Goal: Task Accomplishment & Management: Manage account settings

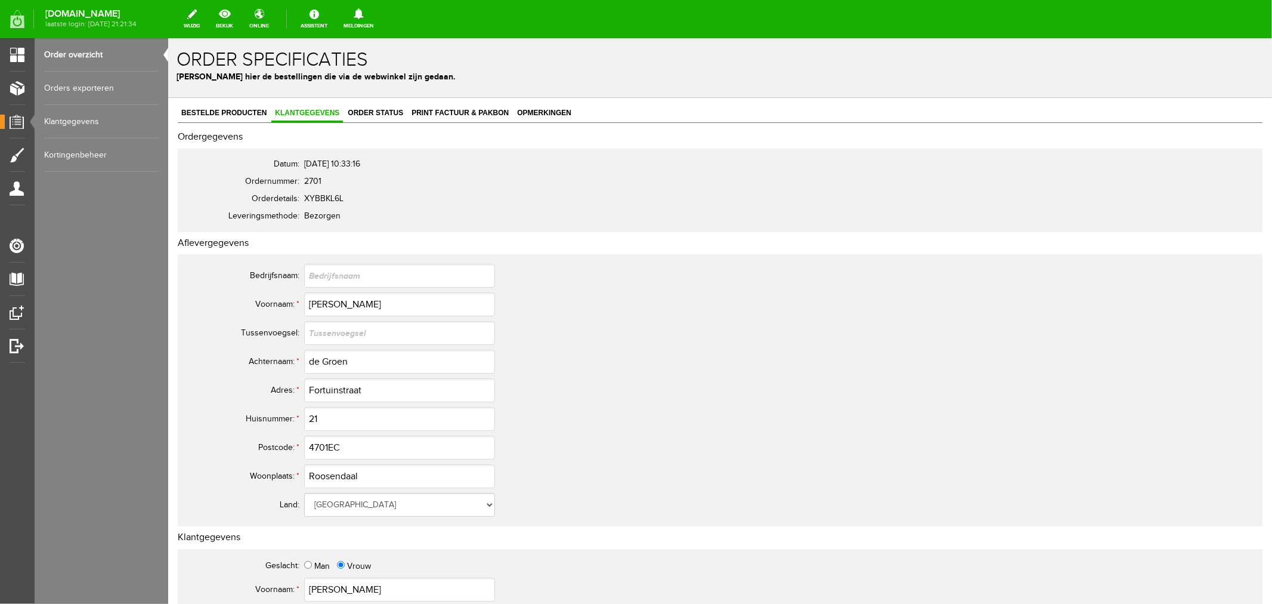
scroll to position [530, 0]
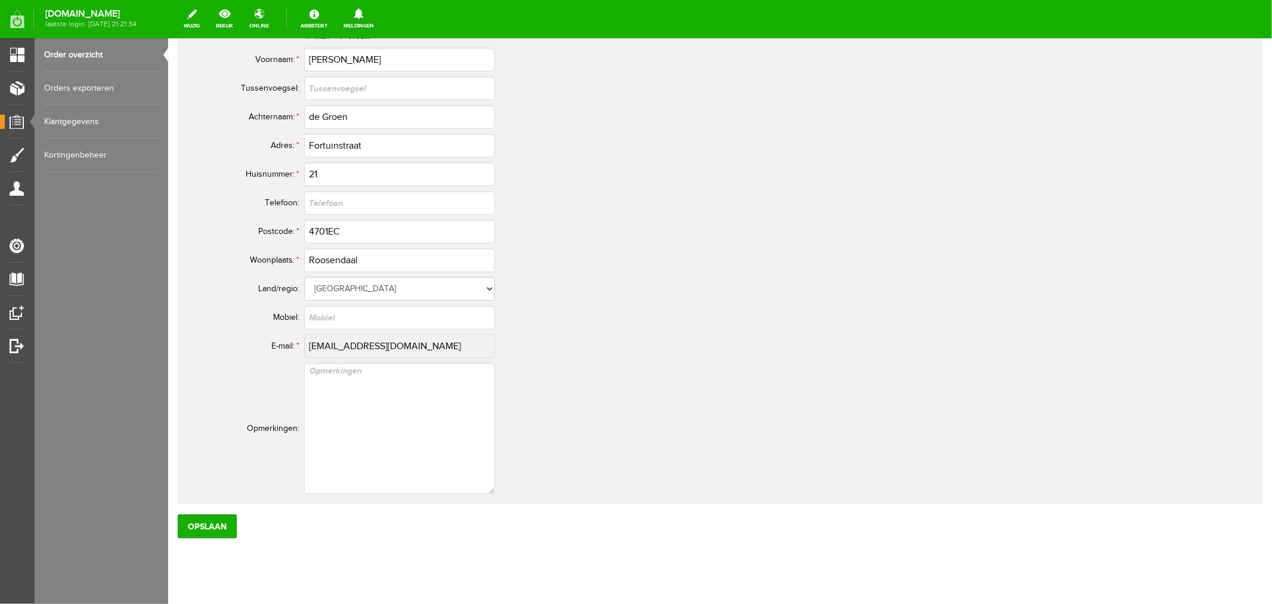
click at [61, 52] on link "Order overzicht" at bounding box center [101, 54] width 115 height 33
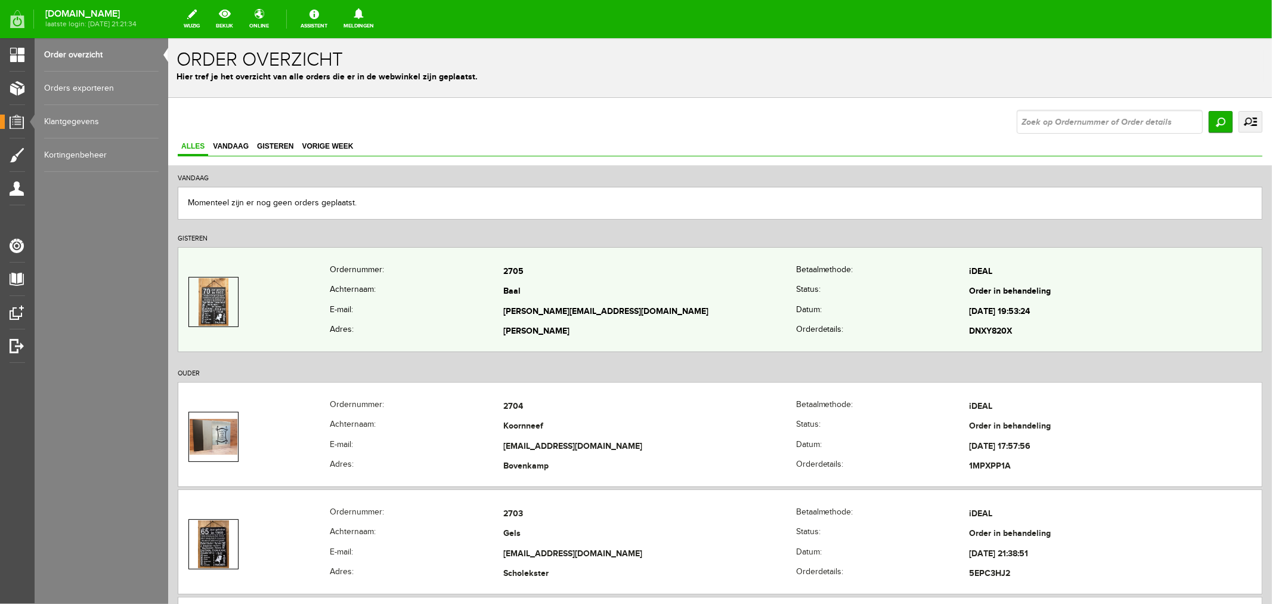
click at [519, 304] on td "[PERSON_NAME][EMAIL_ADDRESS][DOMAIN_NAME]" at bounding box center [649, 311] width 293 height 20
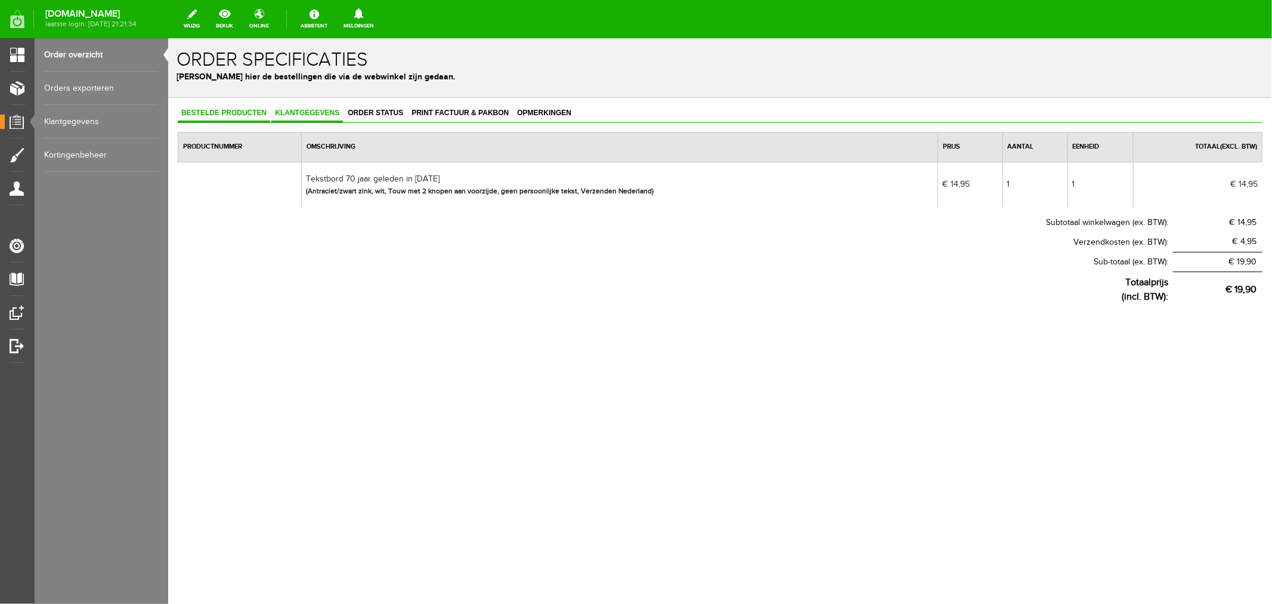
click at [324, 113] on span "Klantgegevens" at bounding box center [307, 112] width 72 height 8
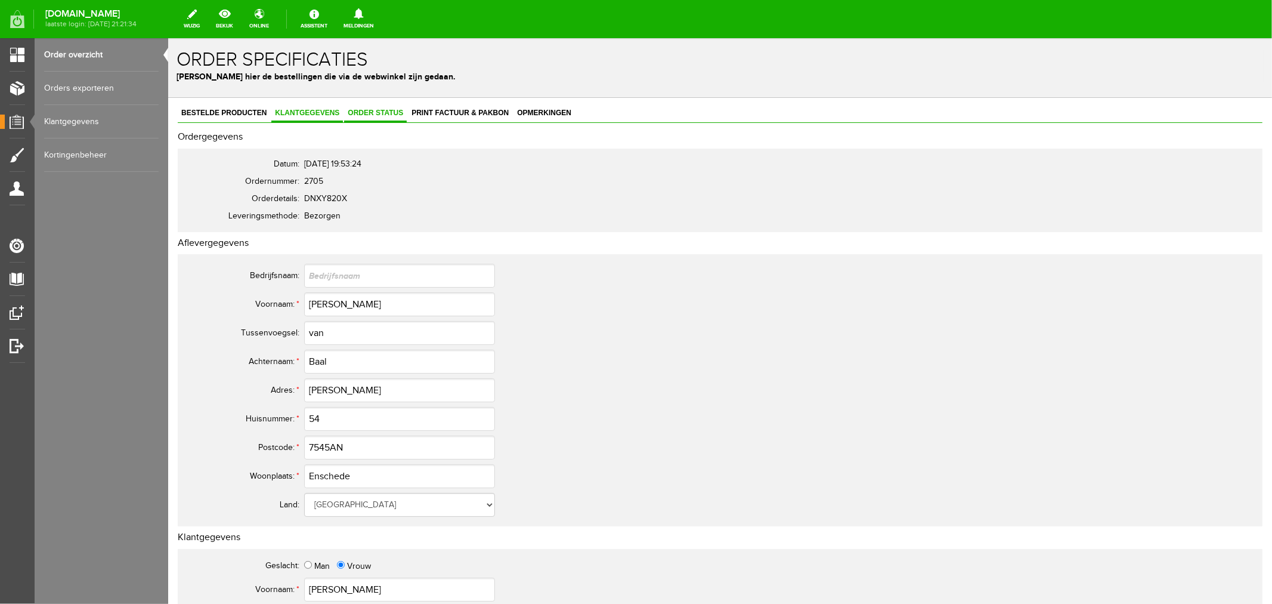
click at [397, 113] on span "Order status" at bounding box center [375, 112] width 63 height 8
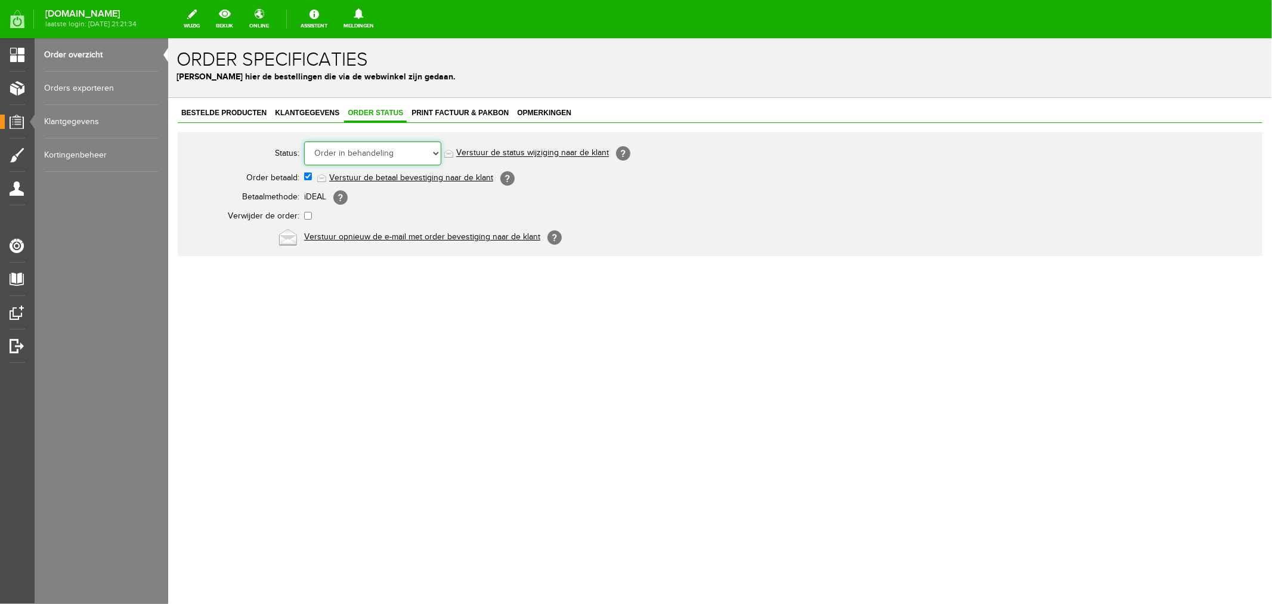
click at [409, 157] on select "Order niet afgerond Nieuw Order in behandeling Wacht op leverancier Wacht op be…" at bounding box center [372, 153] width 137 height 24
click at [304, 141] on select "Order niet afgerond Nieuw Order in behandeling Wacht op leverancier Wacht op be…" at bounding box center [372, 153] width 137 height 24
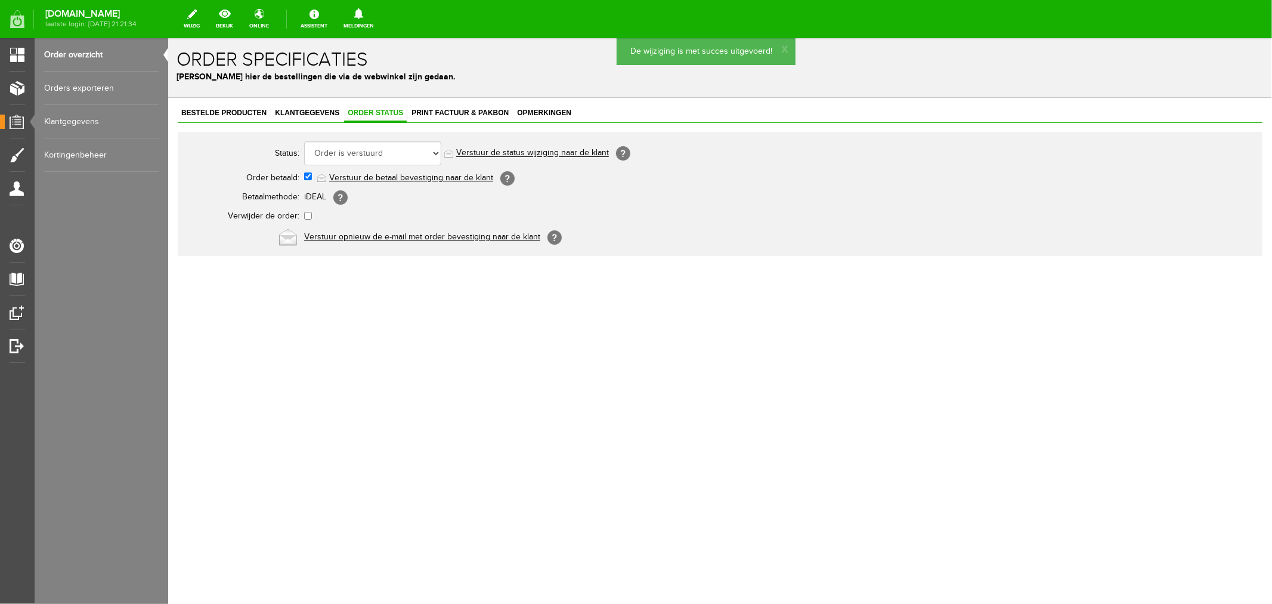
click at [477, 152] on link "Verstuur de status wijziging naar de klant" at bounding box center [532, 153] width 153 height 10
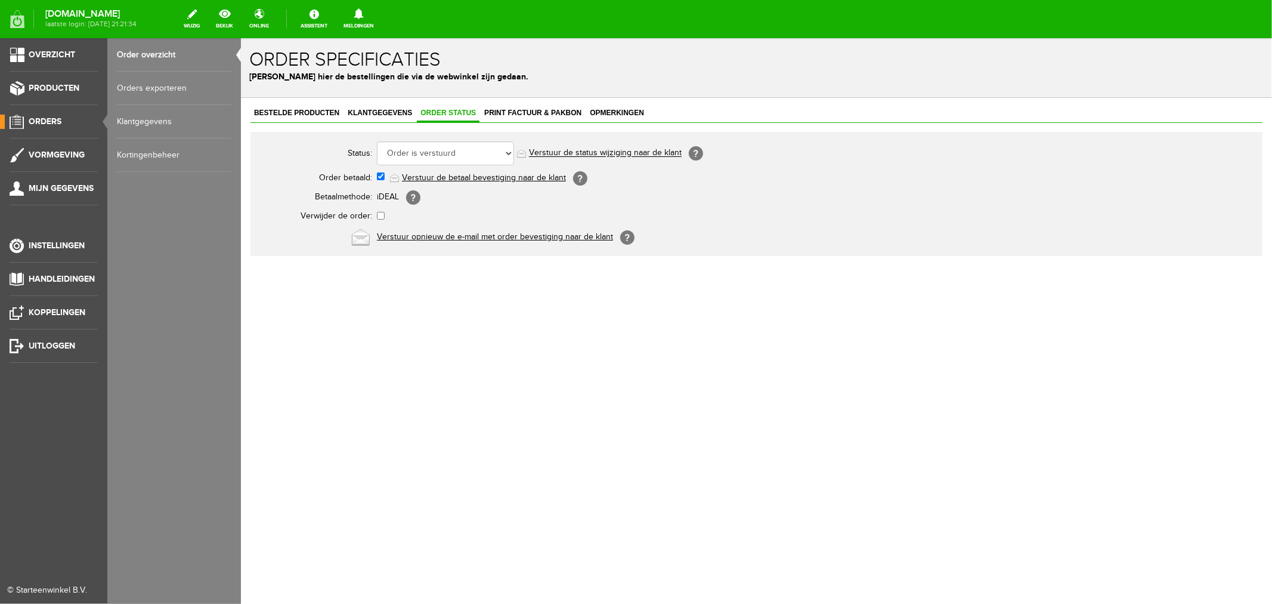
click at [117, 54] on link "Order overzicht" at bounding box center [174, 54] width 115 height 33
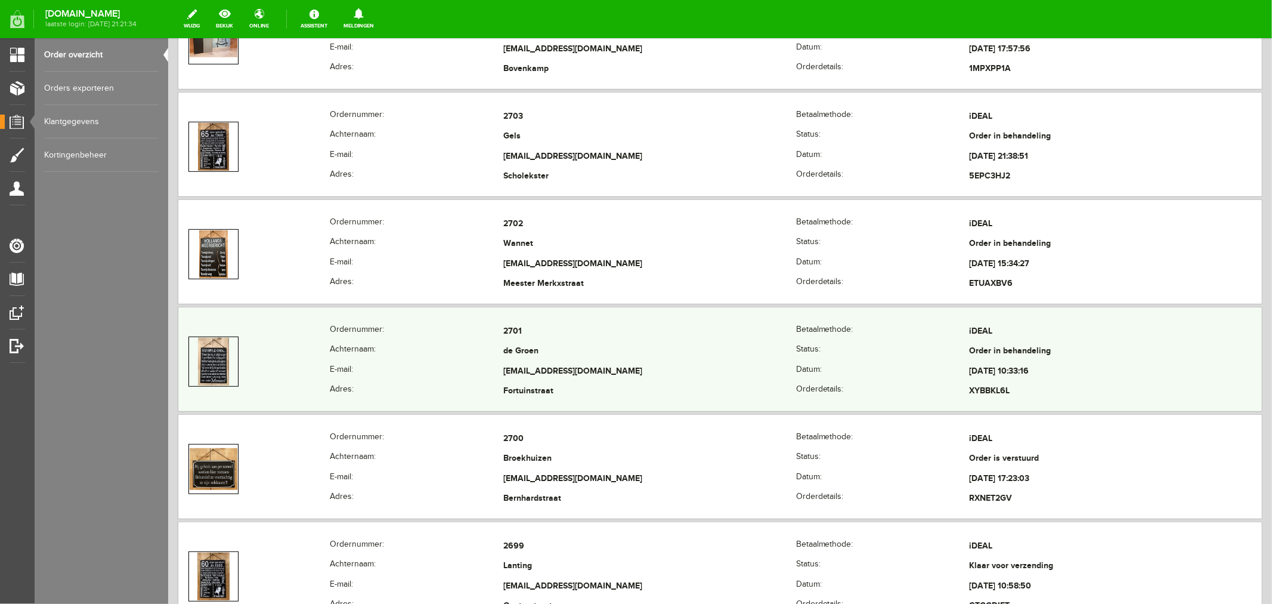
scroll to position [331, 0]
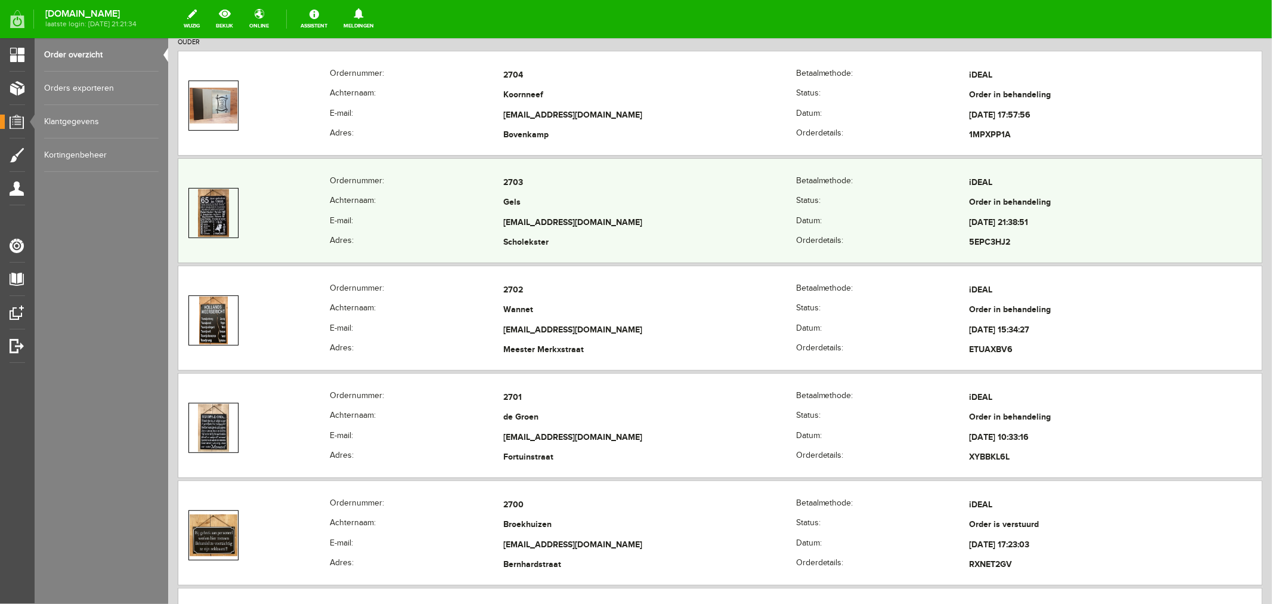
click at [474, 224] on th "E-mail:" at bounding box center [416, 222] width 174 height 20
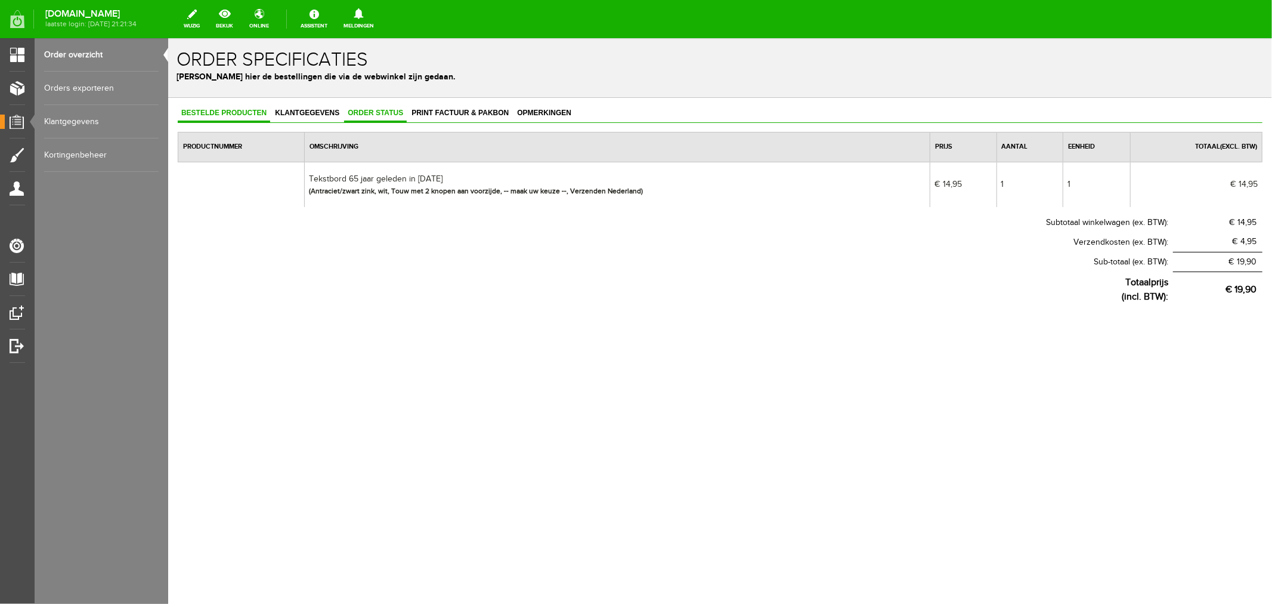
click at [382, 117] on link "Order status" at bounding box center [375, 112] width 63 height 17
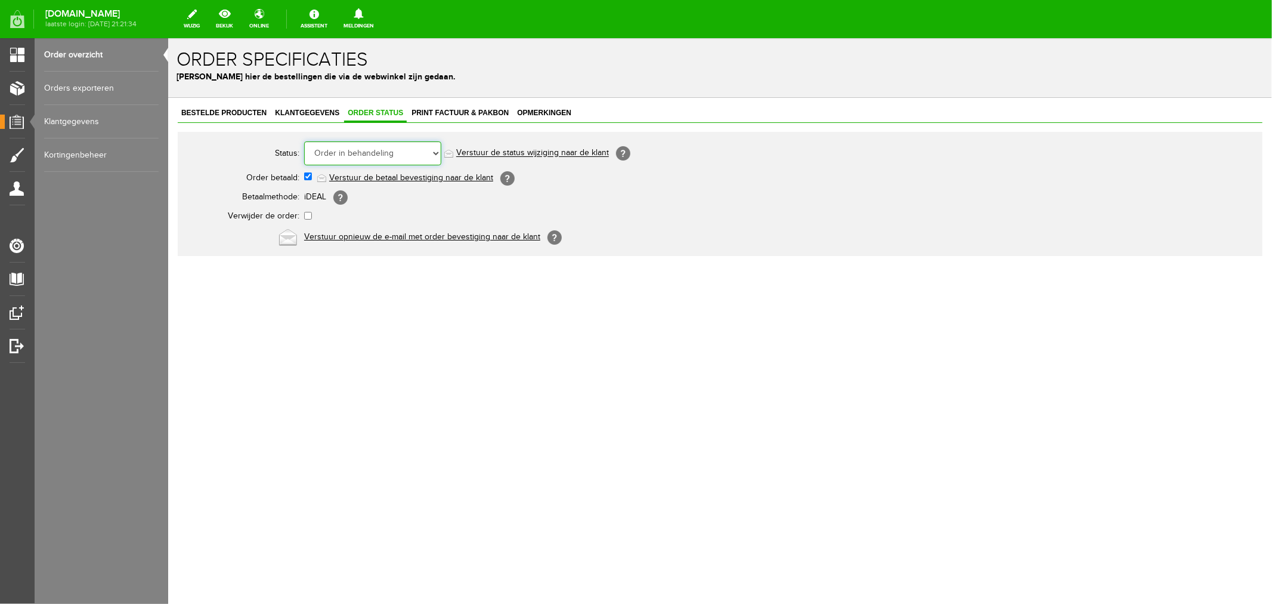
click at [353, 157] on select "Order niet afgerond Nieuw Order in behandeling Wacht op leverancier Wacht op be…" at bounding box center [372, 153] width 137 height 24
select select "5"
click at [304, 141] on select "Order niet afgerond Nieuw Order in behandeling Wacht op leverancier Wacht op be…" at bounding box center [372, 153] width 137 height 24
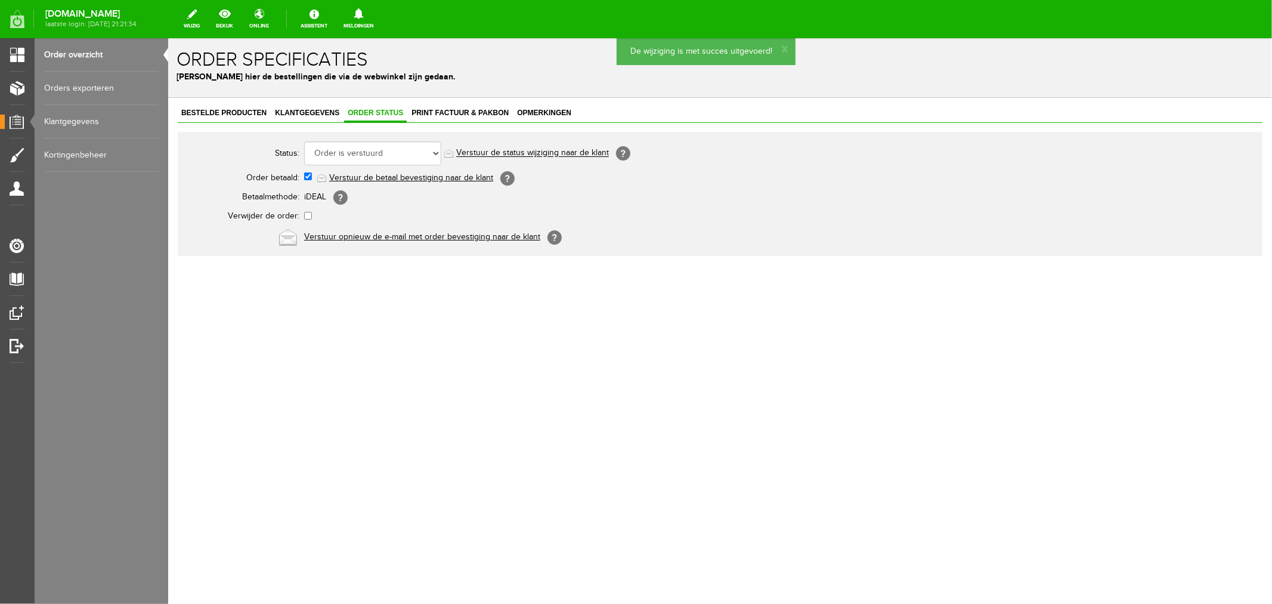
click at [472, 152] on link "Verstuur de status wijziging naar de klant" at bounding box center [532, 153] width 153 height 10
click at [75, 57] on link "Order overzicht" at bounding box center [101, 54] width 115 height 33
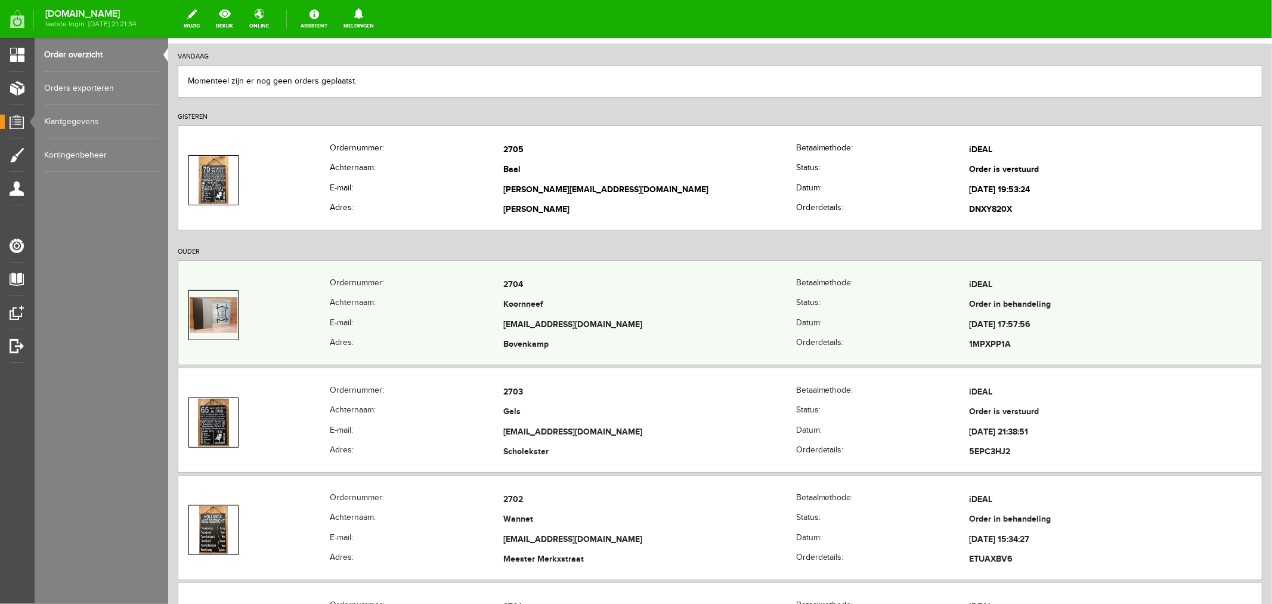
scroll to position [199, 0]
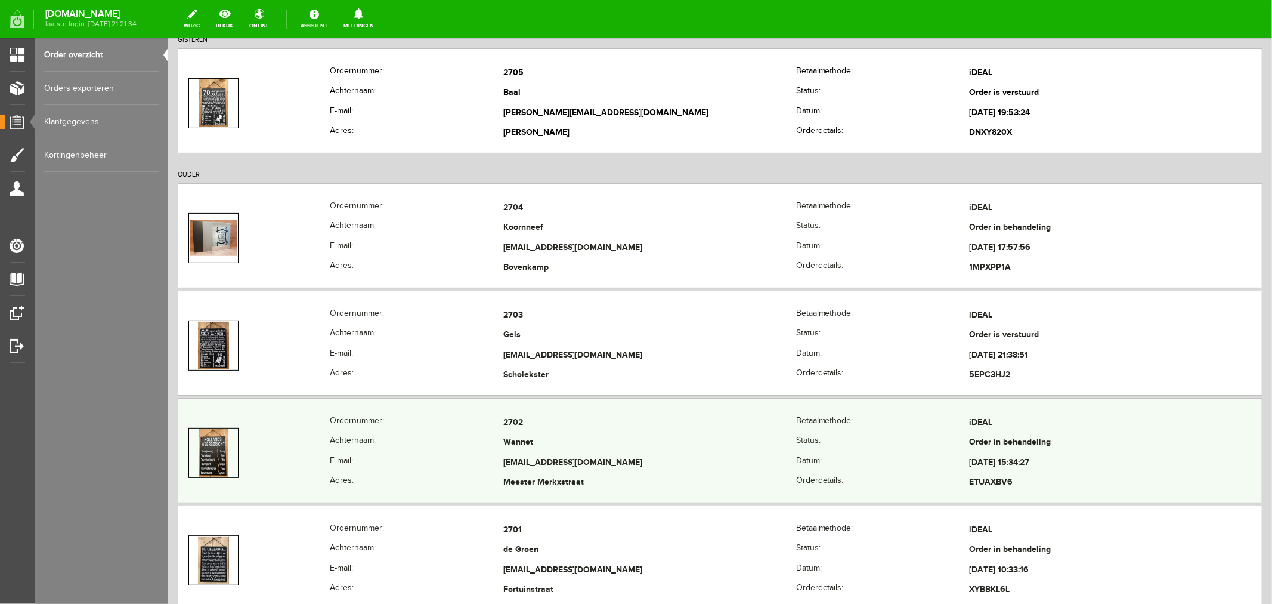
click at [508, 447] on td "Wannet" at bounding box center [649, 442] width 293 height 20
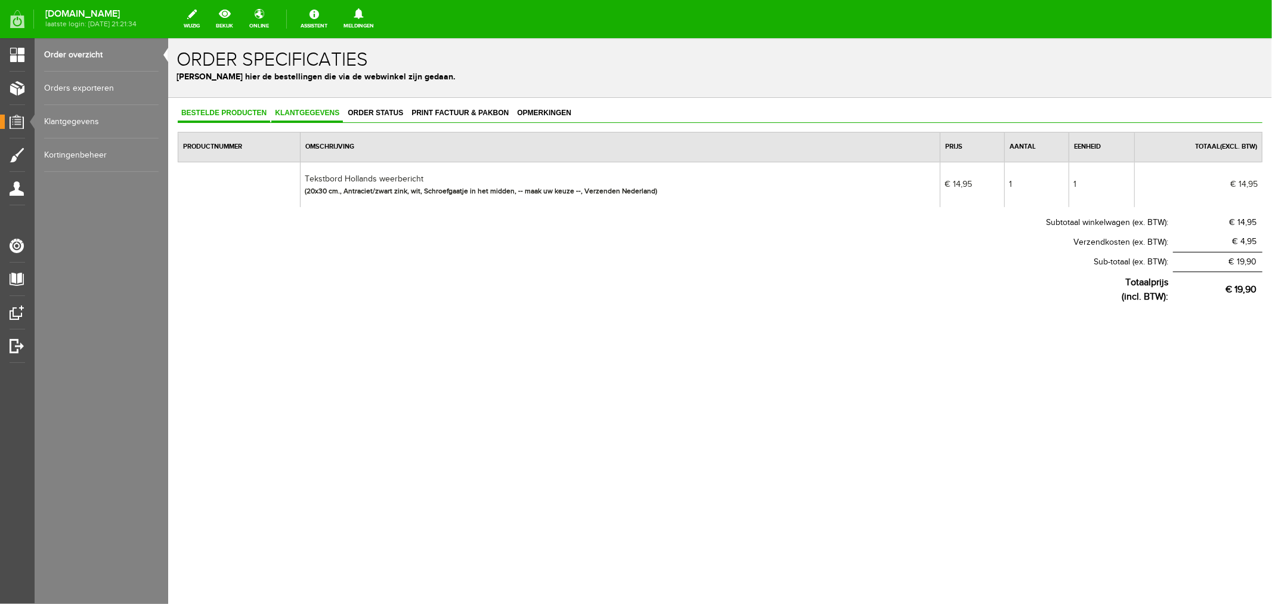
click at [301, 113] on span "Klantgegevens" at bounding box center [307, 112] width 72 height 8
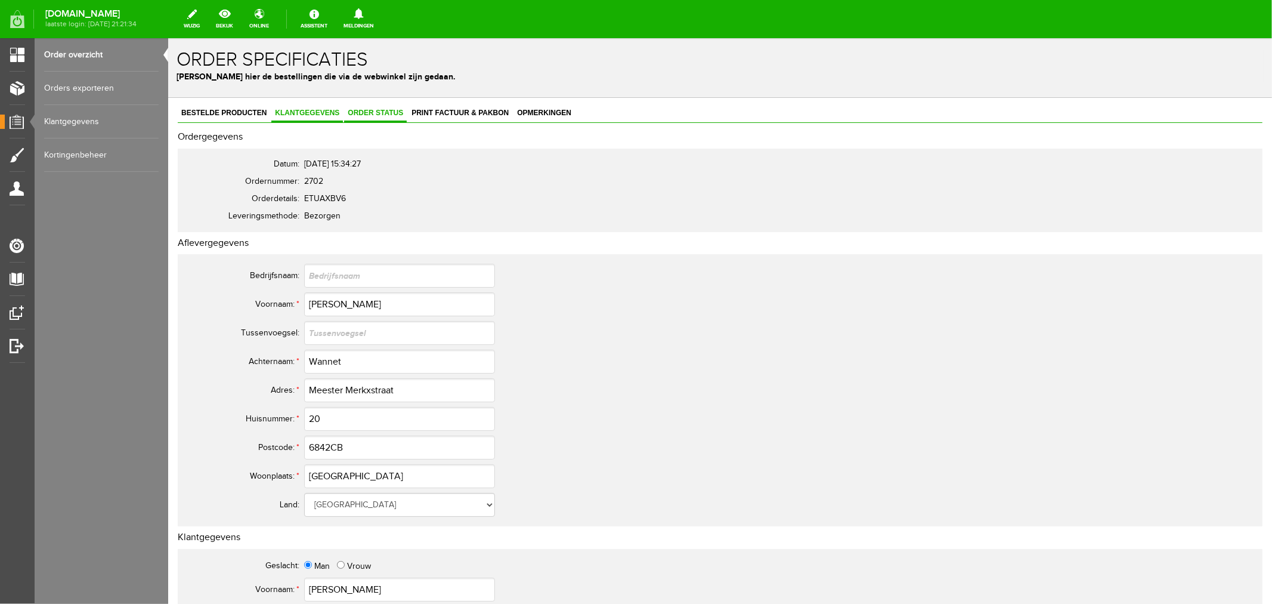
click at [368, 115] on span "Order status" at bounding box center [375, 112] width 63 height 8
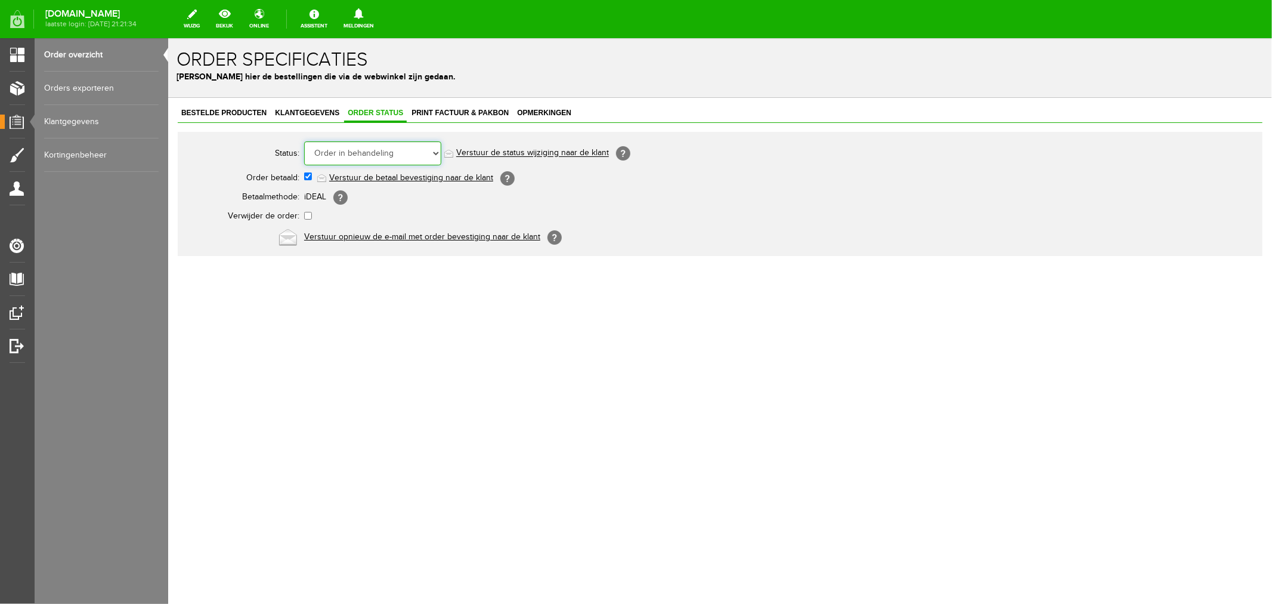
click at [361, 157] on select "Order niet afgerond Nieuw Order in behandeling Wacht op leverancier Wacht op be…" at bounding box center [372, 153] width 137 height 24
select select "5"
click at [304, 141] on select "Order niet afgerond Nieuw Order in behandeling Wacht op leverancier Wacht op be…" at bounding box center [372, 153] width 137 height 24
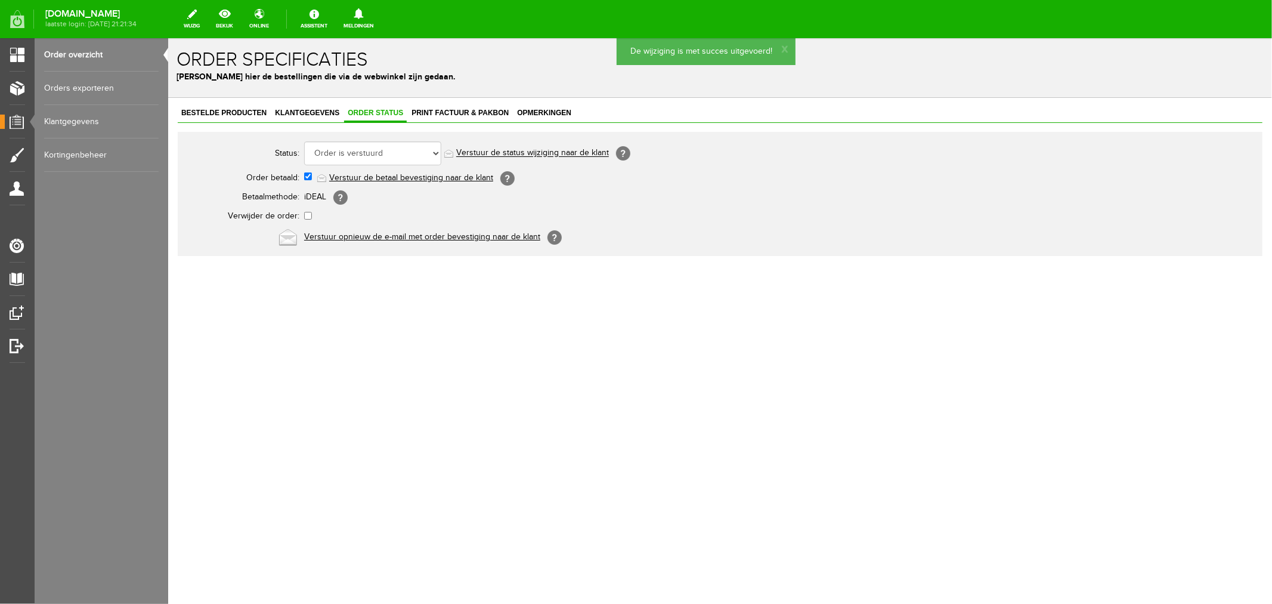
click at [508, 153] on link "Verstuur de status wijziging naar de klant" at bounding box center [532, 153] width 153 height 10
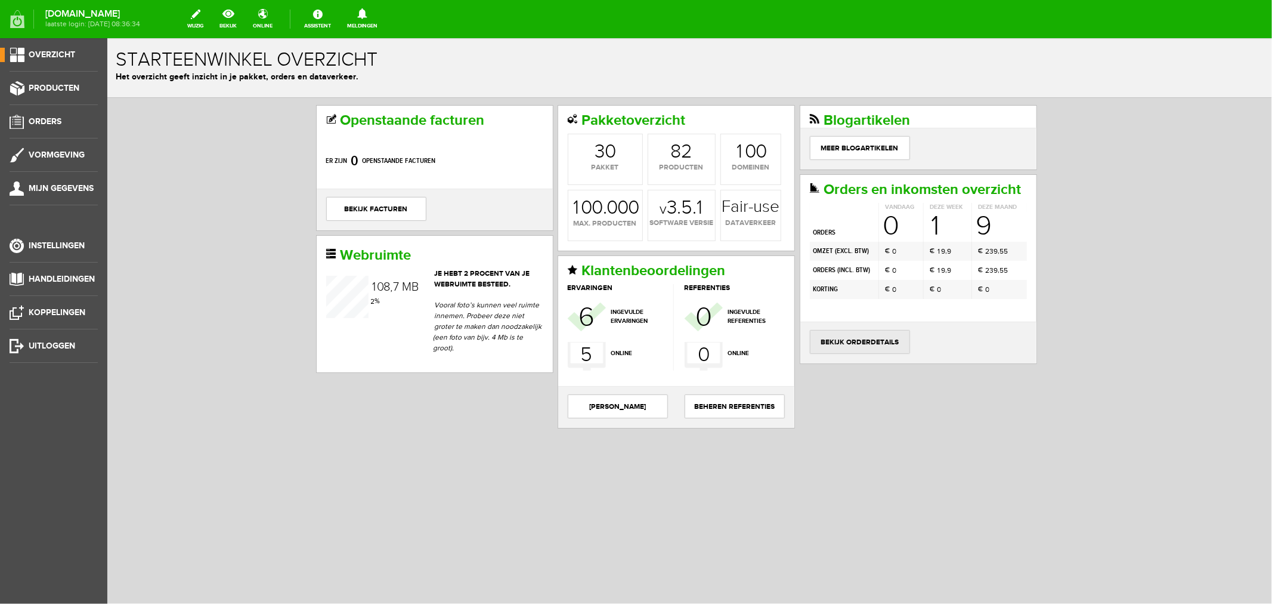
click at [847, 353] on link "bekijk orderdetails" at bounding box center [859, 341] width 100 height 24
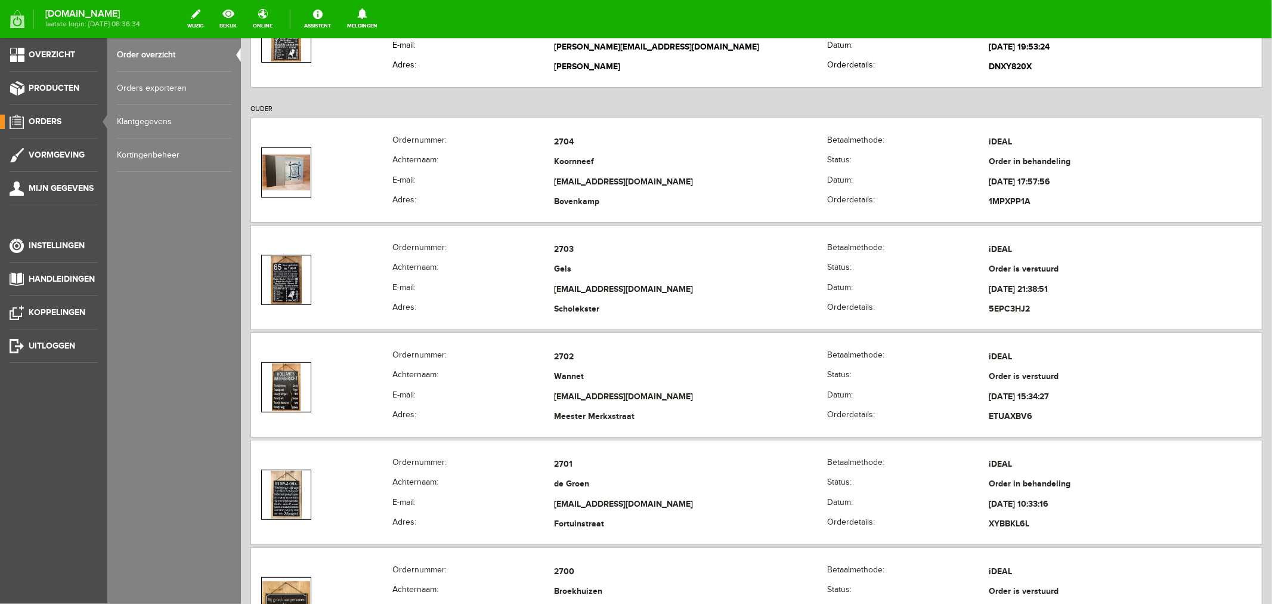
scroll to position [265, 0]
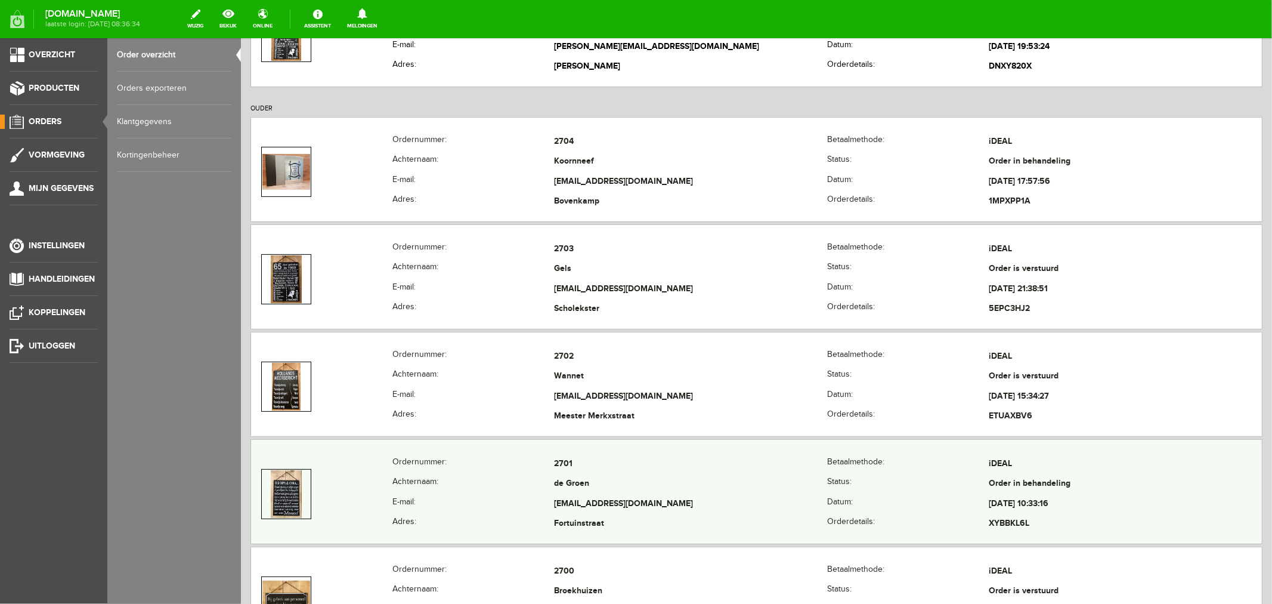
click at [595, 502] on td "[EMAIL_ADDRESS][DOMAIN_NAME]" at bounding box center [689, 503] width 273 height 20
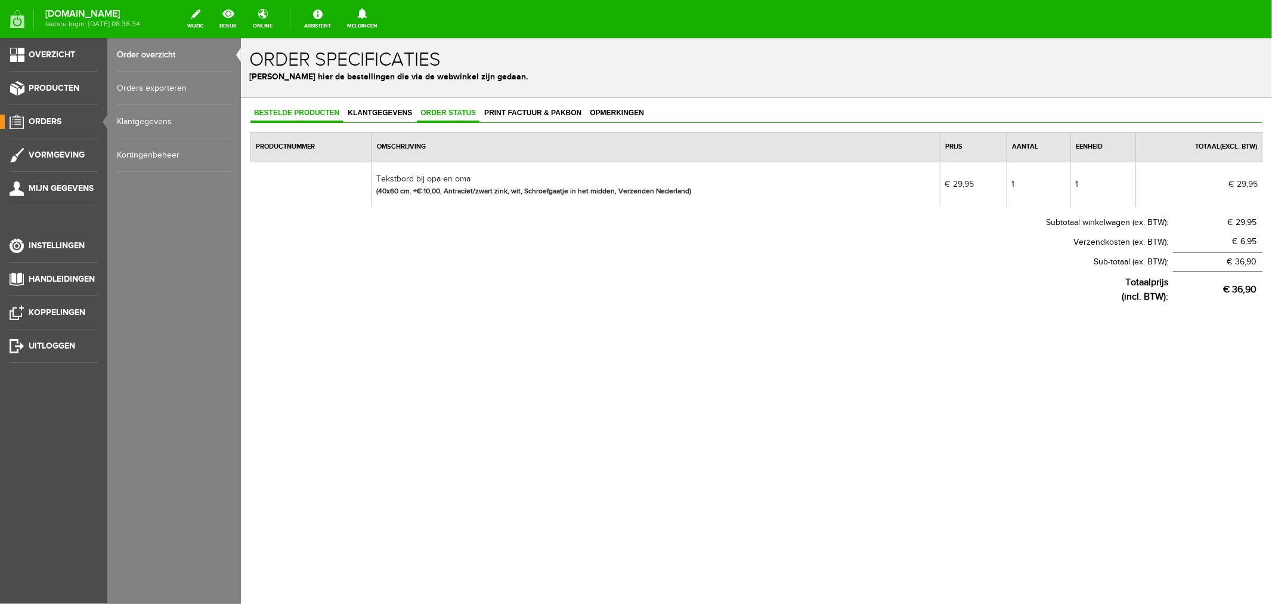
click at [465, 110] on span "Order status" at bounding box center [447, 112] width 63 height 8
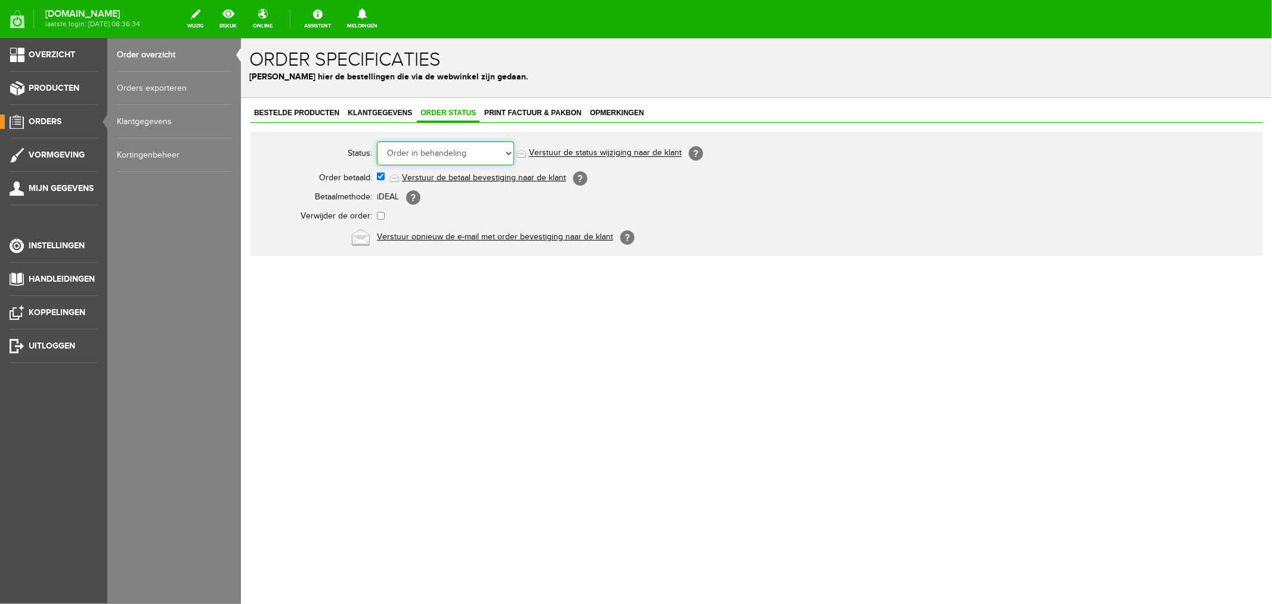
click at [431, 150] on select "Order niet afgerond Nieuw Order in behandeling Wacht op leverancier Wacht op be…" at bounding box center [444, 153] width 137 height 24
select select "5"
click at [376, 141] on select "Order niet afgerond Nieuw Order in behandeling Wacht op leverancier Wacht op be…" at bounding box center [444, 153] width 137 height 24
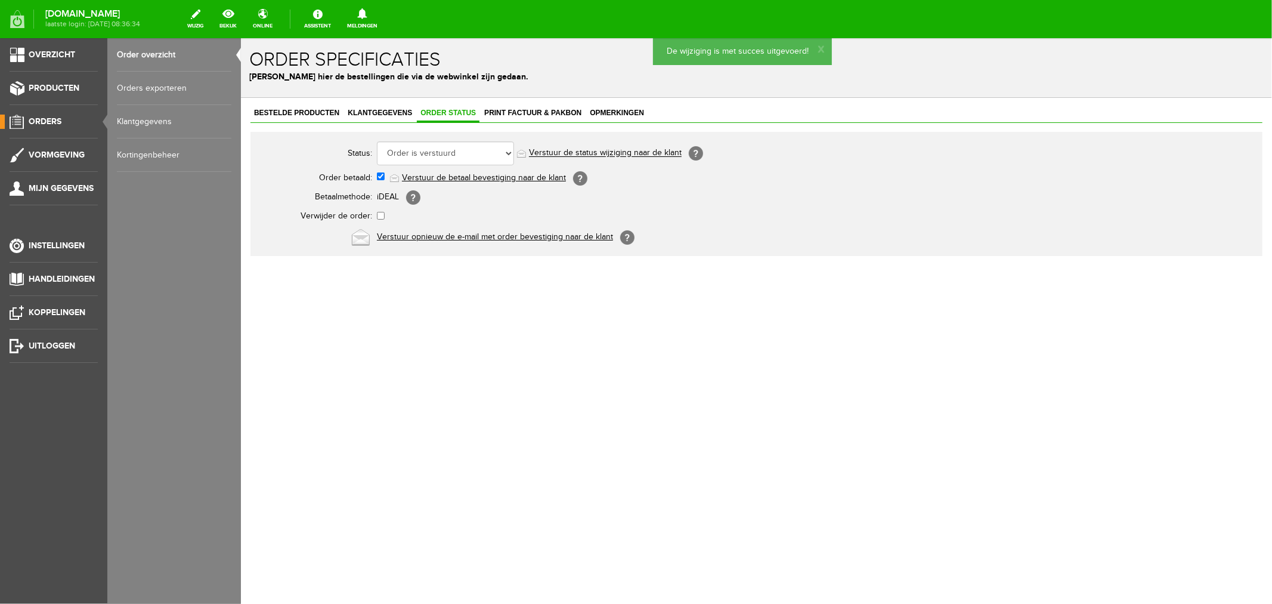
click at [571, 152] on link "Verstuur de status wijziging naar de klant" at bounding box center [604, 153] width 153 height 10
